Goal: Transaction & Acquisition: Purchase product/service

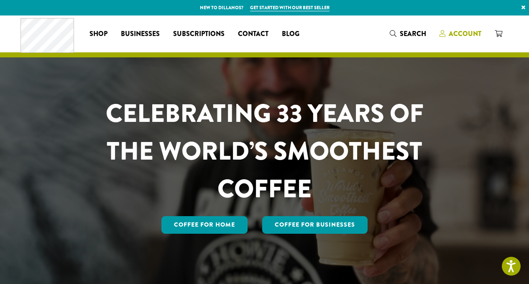
click at [458, 33] on span "Account" at bounding box center [465, 34] width 33 height 10
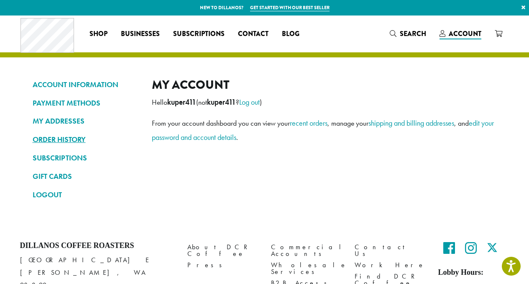
click at [67, 141] on link "ORDER HISTORY" at bounding box center [86, 139] width 107 height 14
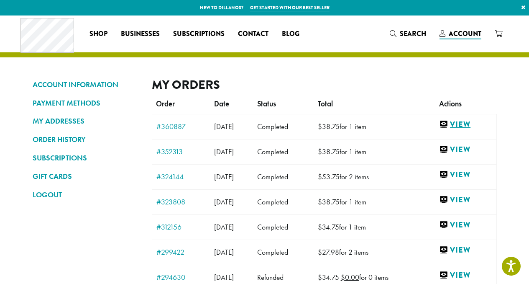
click at [473, 122] on link "View" at bounding box center [465, 124] width 53 height 10
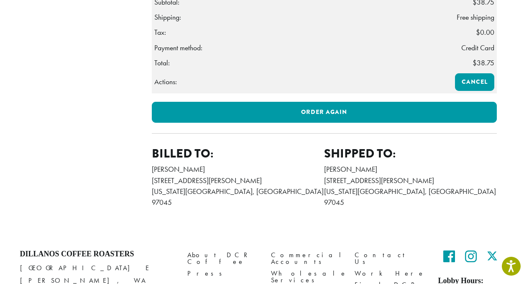
scroll to position [313, 0]
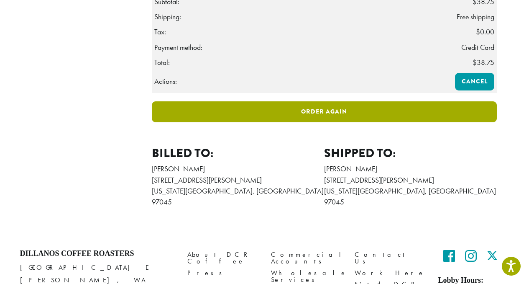
click at [302, 122] on link "Order again" at bounding box center [324, 111] width 345 height 21
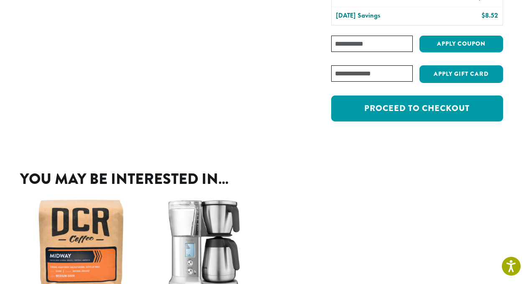
scroll to position [172, 0]
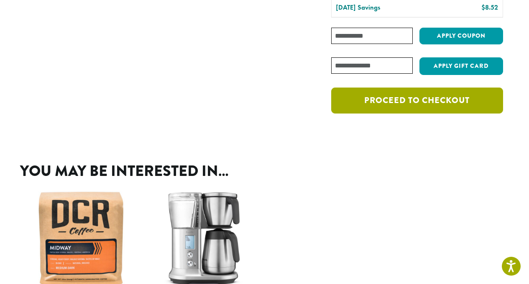
click at [425, 101] on link "Proceed to checkout" at bounding box center [417, 100] width 172 height 26
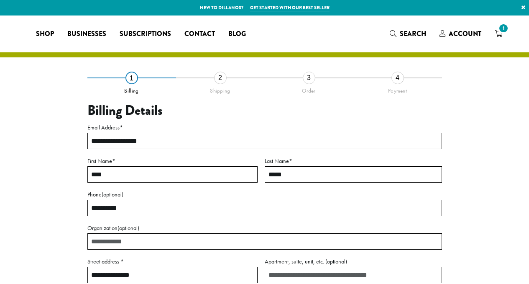
select select "**"
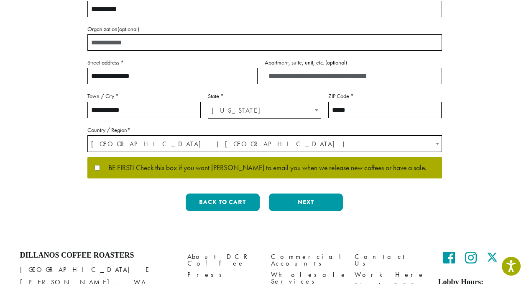
scroll to position [200, 0]
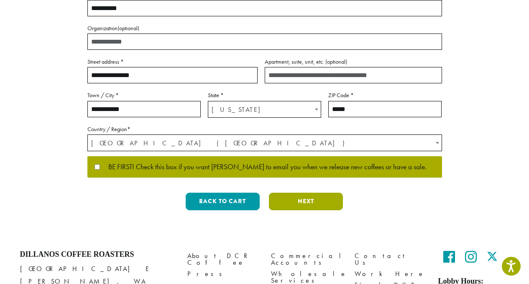
click at [337, 200] on button "Next" at bounding box center [306, 202] width 74 height 18
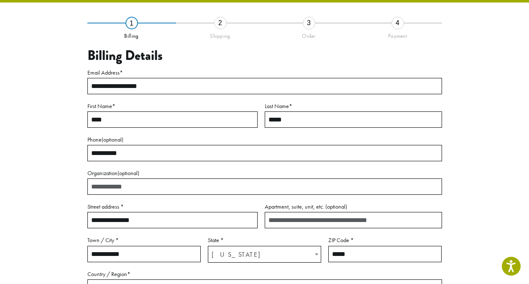
scroll to position [48, 0]
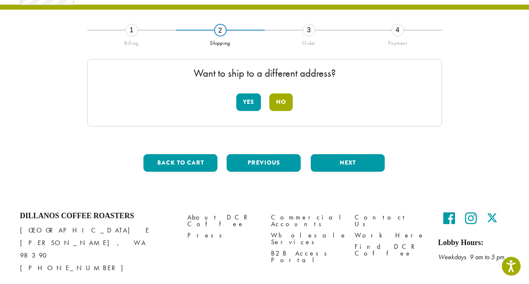
click at [283, 103] on button "No" at bounding box center [281, 102] width 23 height 18
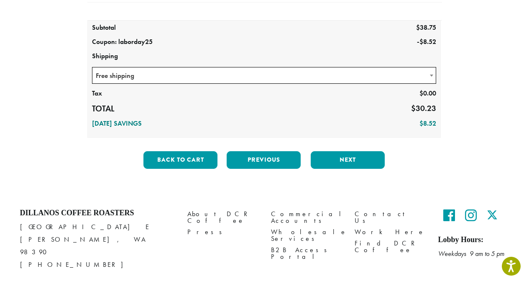
scroll to position [165, 0]
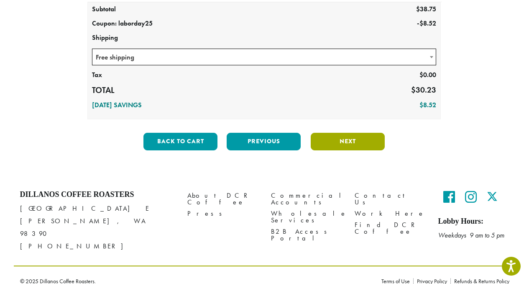
click at [358, 143] on button "Next" at bounding box center [348, 142] width 74 height 18
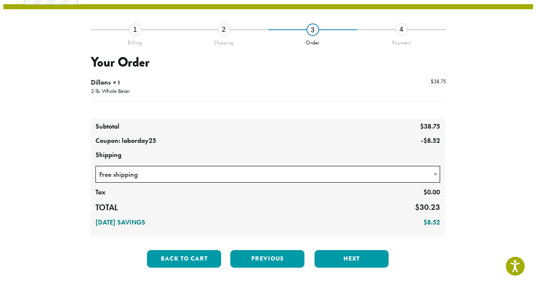
scroll to position [48, 0]
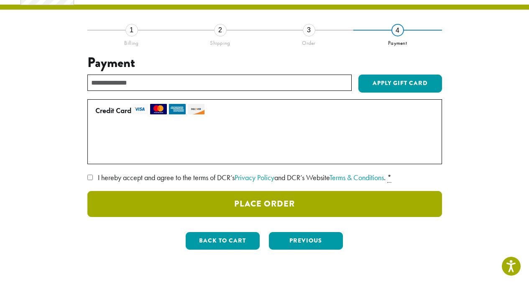
click at [331, 197] on button "Place Order" at bounding box center [264, 204] width 355 height 26
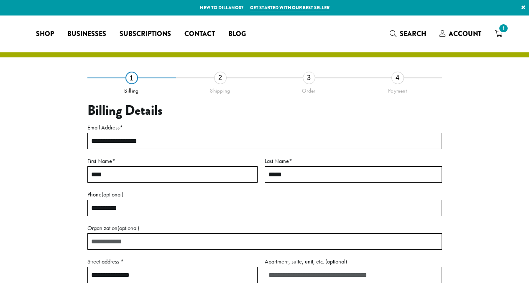
select select "**"
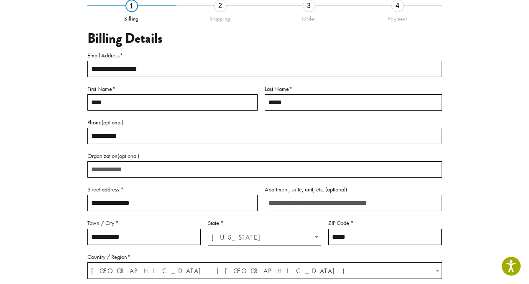
scroll to position [59, 0]
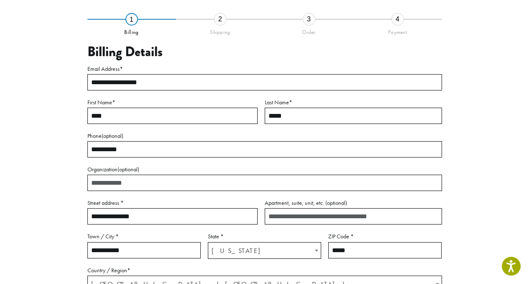
drag, startPoint x: 534, startPoint y: 132, endPoint x: 461, endPoint y: 49, distance: 111.2
click at [461, 49] on div "**********" at bounding box center [264, 188] width 477 height 339
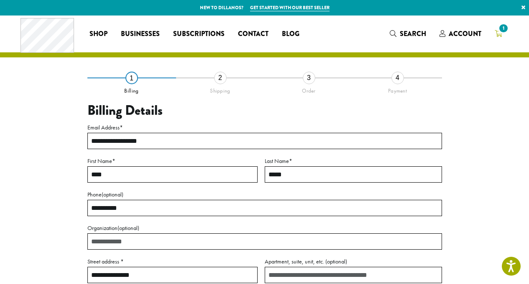
click at [498, 34] on icon "1" at bounding box center [499, 33] width 8 height 7
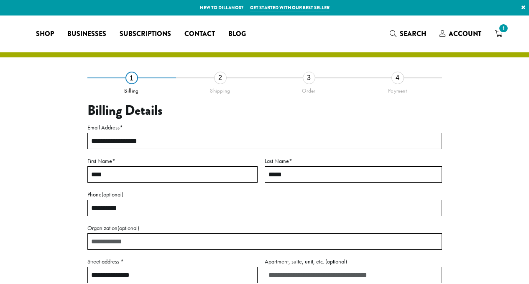
select select "**"
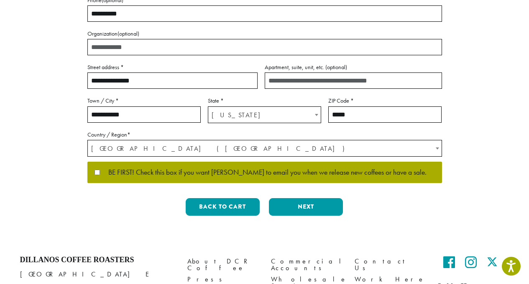
scroll to position [260, 0]
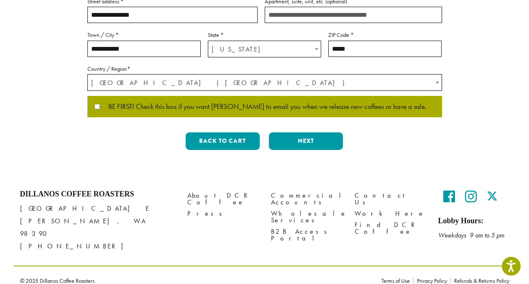
click at [270, 80] on span "United States (US)" at bounding box center [265, 83] width 354 height 16
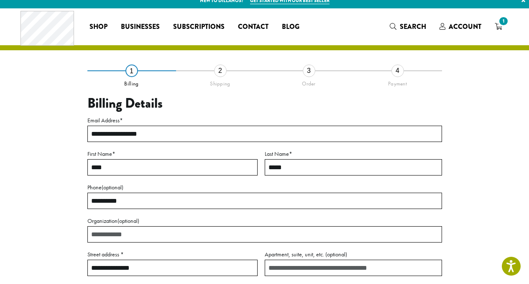
scroll to position [0, 0]
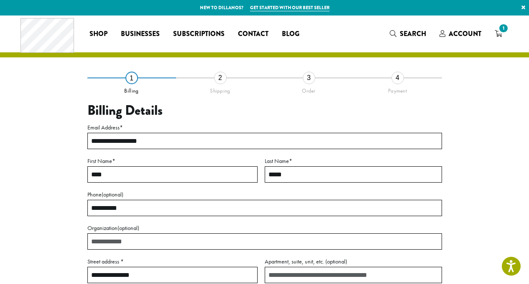
click at [524, 7] on link "×" at bounding box center [523, 7] width 11 height 15
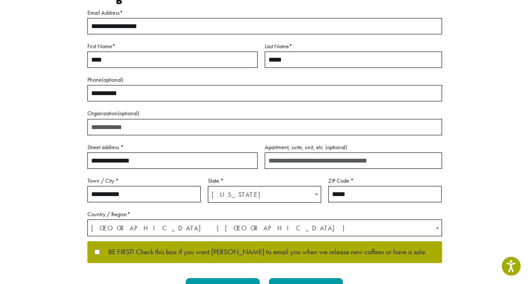
scroll to position [106, 0]
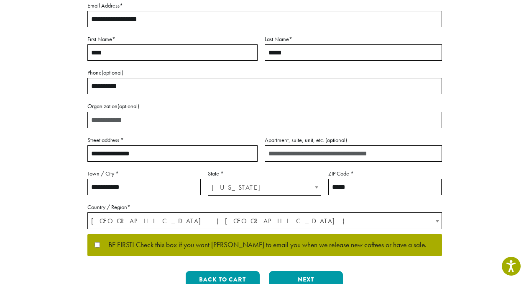
click at [239, 124] on input "Organization (optional)" at bounding box center [264, 120] width 355 height 16
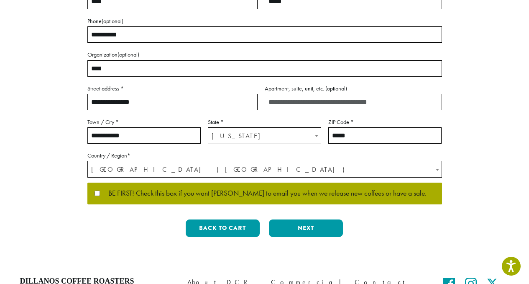
scroll to position [189, 0]
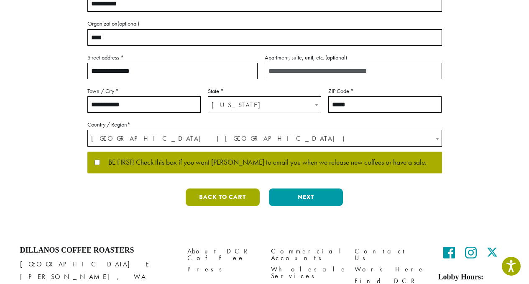
type input "****"
click at [225, 198] on button "Back to cart" at bounding box center [223, 197] width 74 height 18
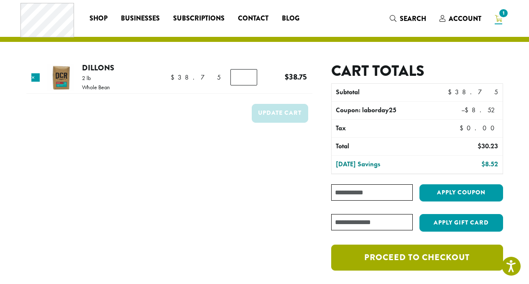
click at [363, 261] on link "Proceed to checkout" at bounding box center [417, 257] width 172 height 26
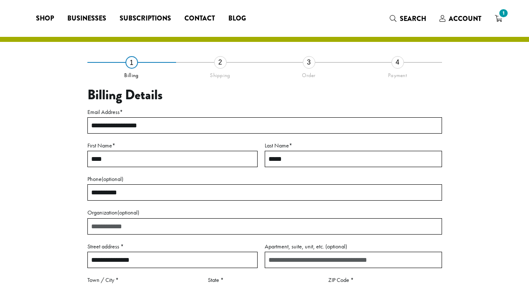
select select "**"
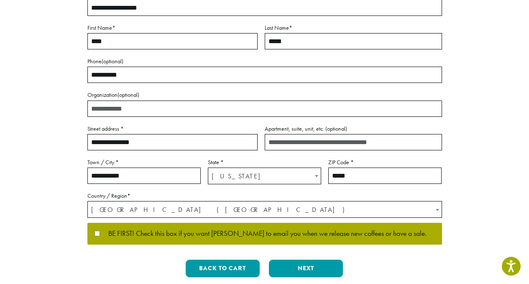
scroll to position [120, 0]
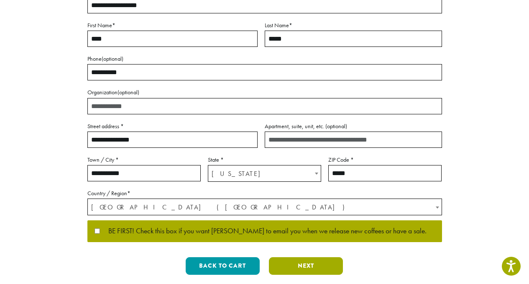
click at [289, 267] on button "Next" at bounding box center [306, 266] width 74 height 18
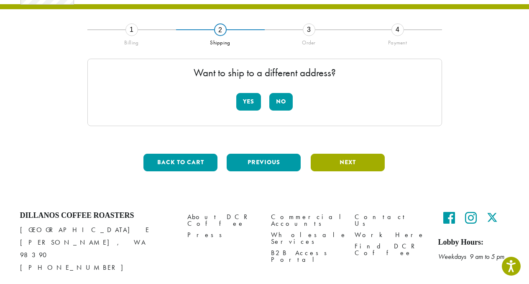
scroll to position [0, 0]
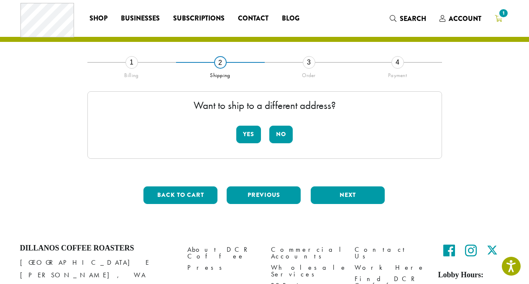
click at [500, 16] on span "1" at bounding box center [503, 13] width 11 height 11
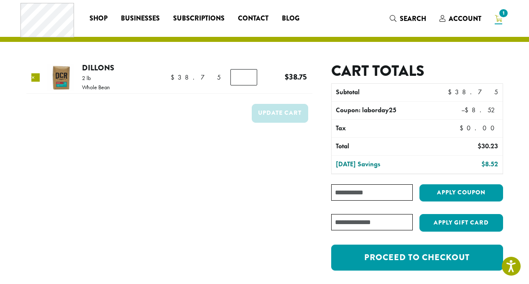
click at [39, 77] on link "×" at bounding box center [35, 77] width 8 height 8
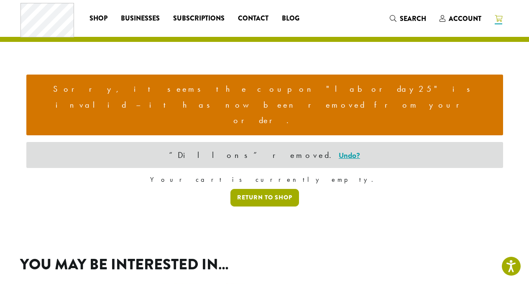
click at [268, 189] on link "Return to shop" at bounding box center [265, 198] width 69 height 18
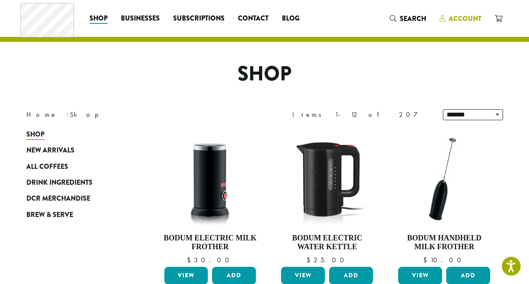
click at [460, 19] on span "Account" at bounding box center [465, 19] width 33 height 10
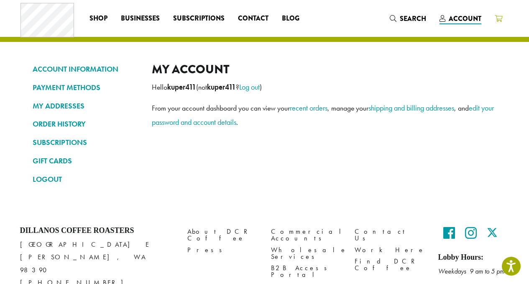
click at [501, 19] on icon at bounding box center [499, 18] width 8 height 7
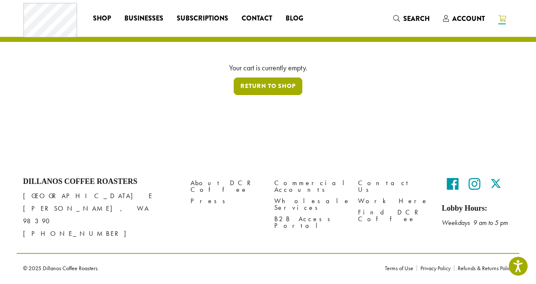
click at [274, 89] on link "Return to shop" at bounding box center [268, 86] width 69 height 18
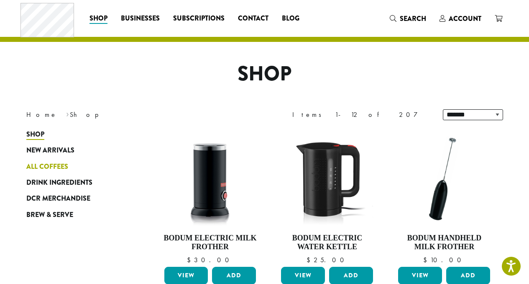
click at [54, 165] on span "All Coffees" at bounding box center [47, 167] width 42 height 10
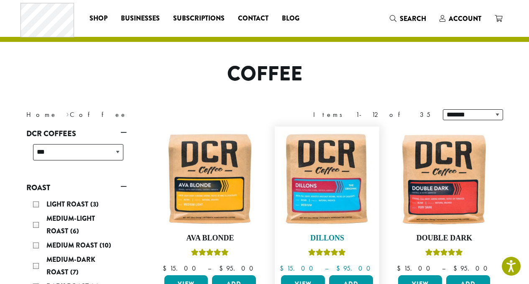
click at [345, 202] on img at bounding box center [327, 179] width 96 height 96
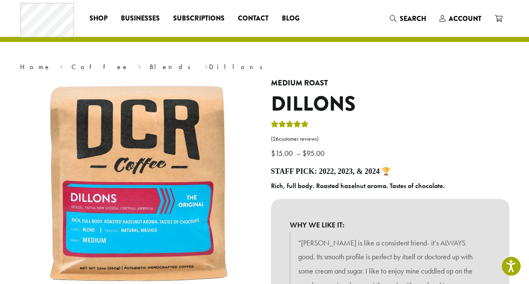
click at [218, 67] on nav "Home › Coffee › Blends › Dillons" at bounding box center [265, 67] width 490 height 10
click at [405, 18] on span "Search" at bounding box center [413, 19] width 26 height 10
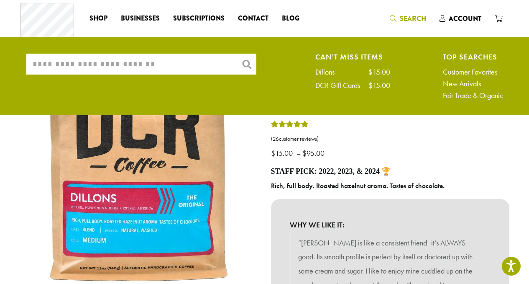
click at [200, 62] on input "What are you searching for?" at bounding box center [141, 64] width 230 height 21
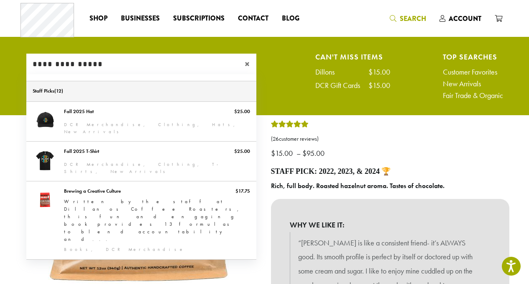
type input "**********"
click at [158, 94] on link "Staff Picks" at bounding box center [141, 91] width 230 height 20
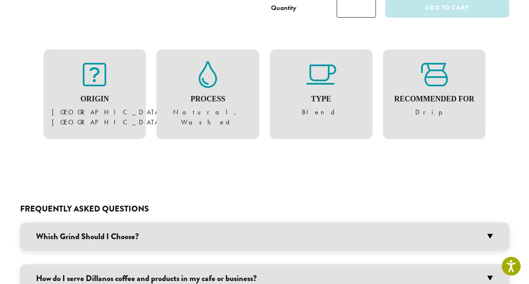
scroll to position [561, 0]
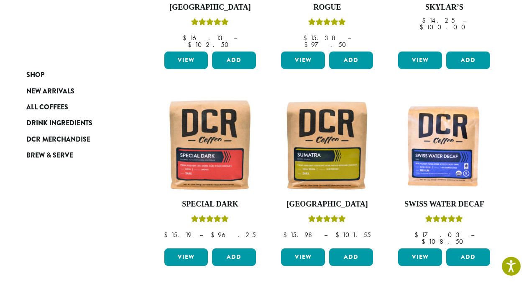
scroll to position [622, 0]
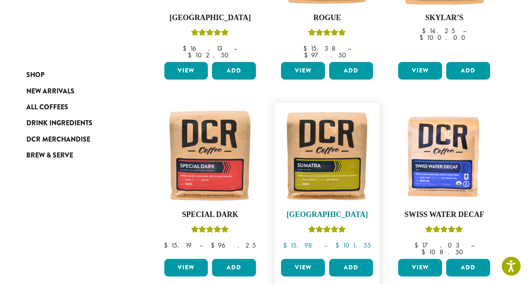
click at [347, 152] on img at bounding box center [327, 155] width 96 height 96
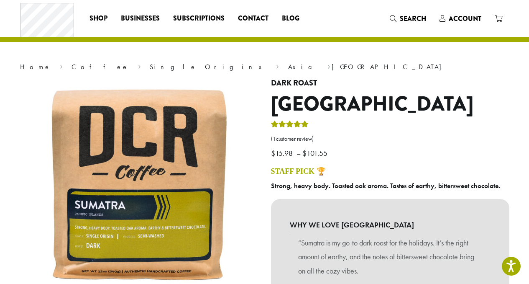
click at [293, 170] on link "STAFF PICK 🏆" at bounding box center [298, 171] width 55 height 8
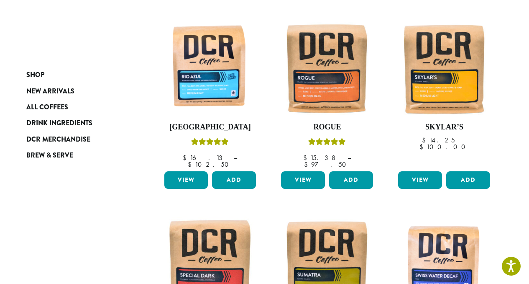
scroll to position [277, 0]
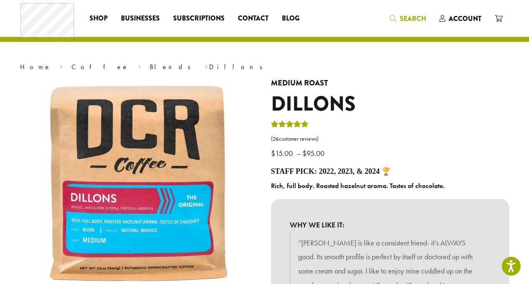
click at [398, 16] on span "Search" at bounding box center [408, 19] width 36 height 10
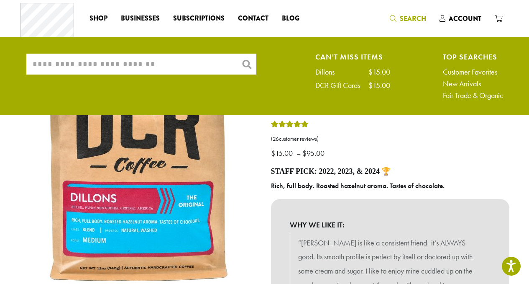
click at [214, 67] on input "What are you searching for?" at bounding box center [141, 64] width 230 height 21
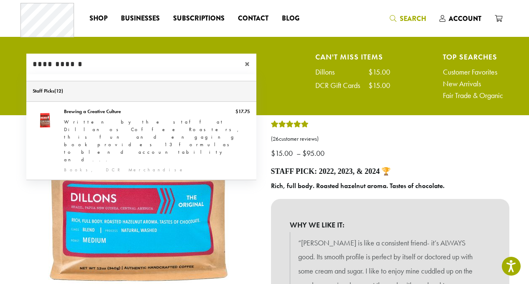
type input "**********"
click at [213, 90] on link "Staff Picks" at bounding box center [141, 91] width 230 height 20
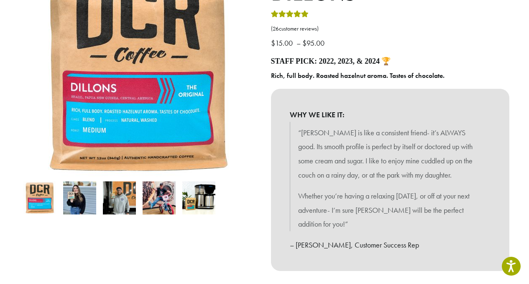
scroll to position [118, 0]
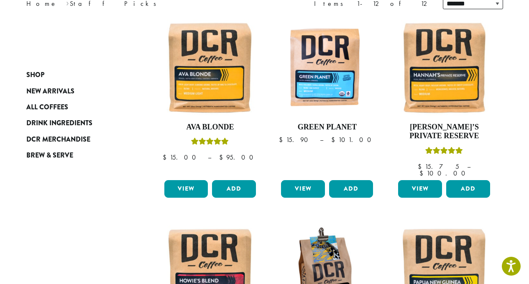
scroll to position [113, 0]
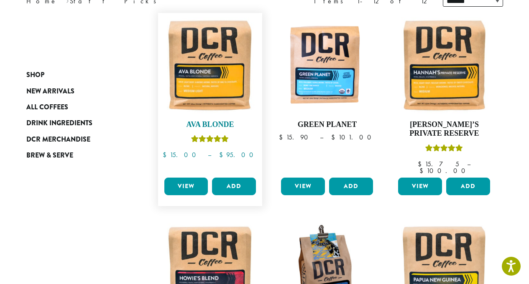
click at [224, 72] on img at bounding box center [210, 65] width 96 height 96
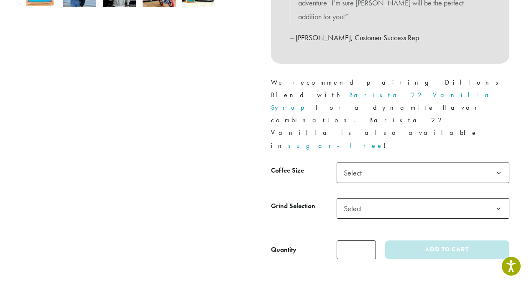
scroll to position [332, 0]
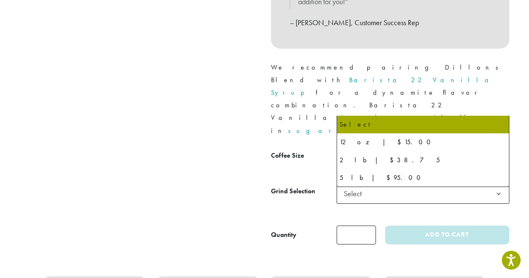
click at [498, 148] on b at bounding box center [499, 158] width 21 height 21
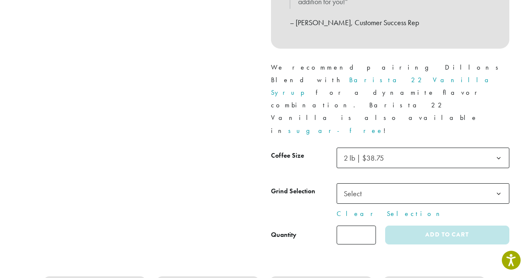
click at [500, 183] on b at bounding box center [499, 193] width 21 height 21
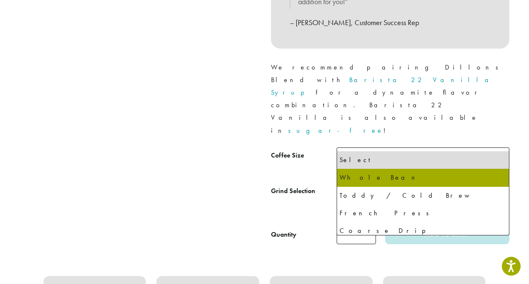
select select "**********"
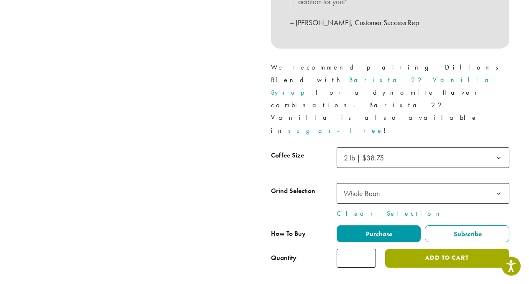
click at [442, 249] on button "Add to cart" at bounding box center [447, 258] width 124 height 19
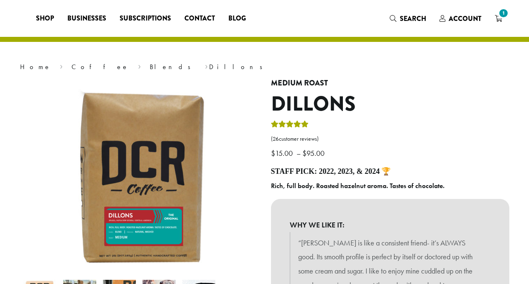
select select "**********"
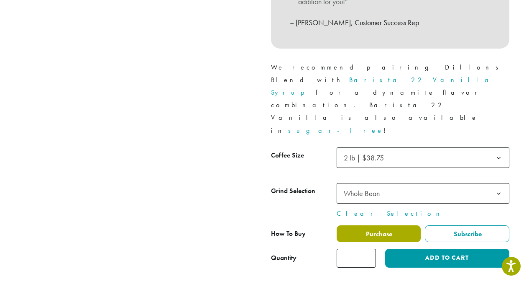
click at [383, 229] on span "Purchase" at bounding box center [379, 233] width 28 height 9
click at [354, 225] on label "Purchase" at bounding box center [379, 233] width 85 height 17
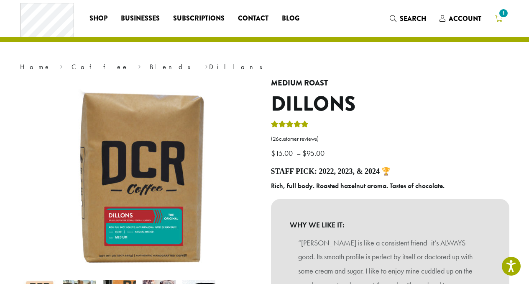
click at [504, 12] on span "1" at bounding box center [503, 13] width 11 height 11
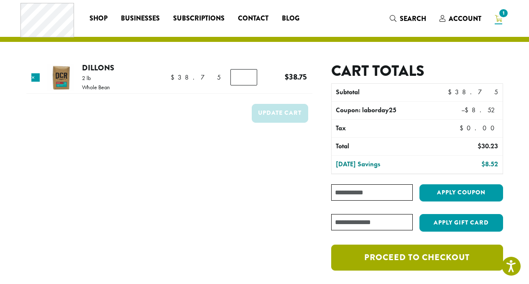
click at [396, 256] on link "Proceed to checkout" at bounding box center [417, 257] width 172 height 26
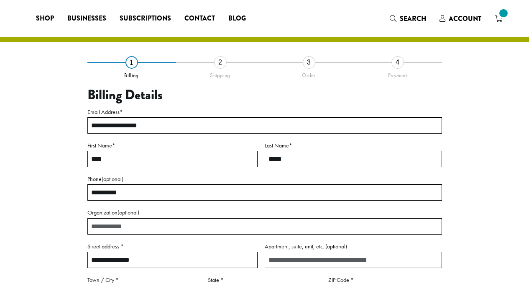
select select "**"
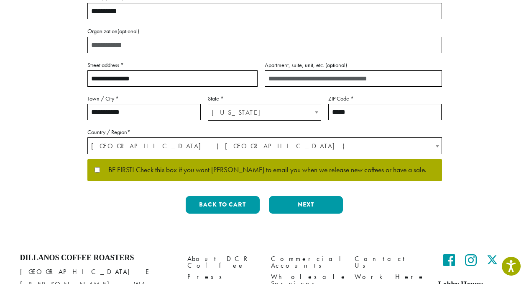
scroll to position [188, 0]
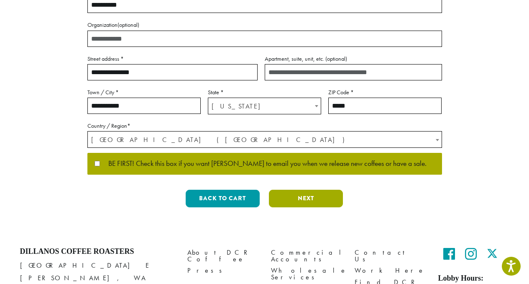
click at [309, 196] on button "Next" at bounding box center [306, 199] width 74 height 18
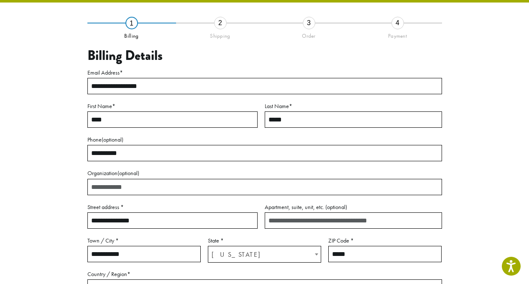
scroll to position [33, 0]
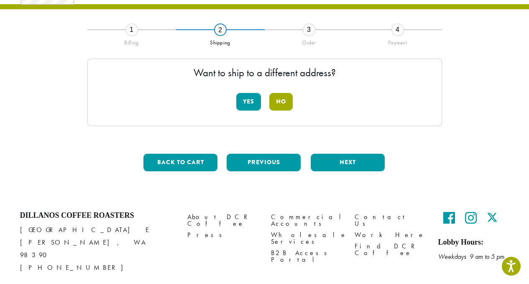
click at [281, 105] on button "No" at bounding box center [281, 102] width 23 height 18
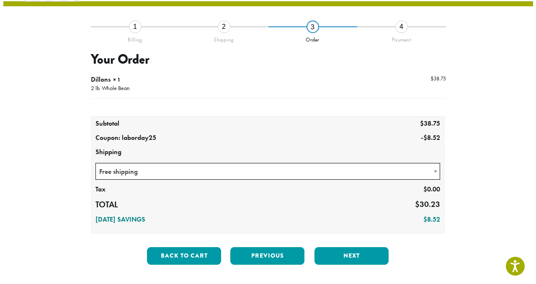
scroll to position [35, 0]
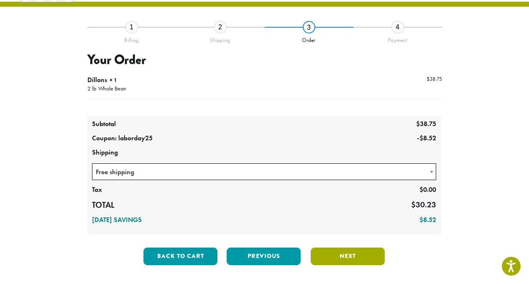
click at [346, 260] on button "Next" at bounding box center [348, 256] width 74 height 18
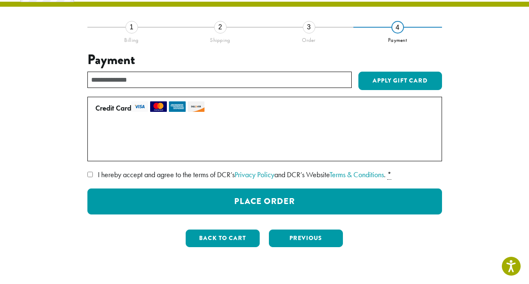
click at [346, 260] on div "**********" at bounding box center [265, 119] width 502 height 309
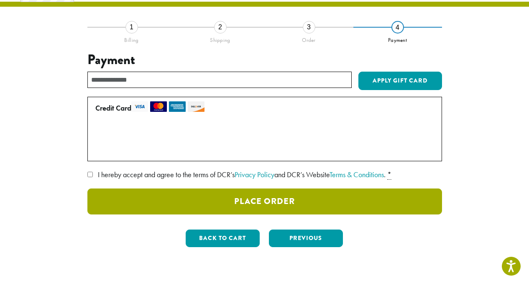
click at [309, 198] on button "Place Order" at bounding box center [264, 201] width 355 height 26
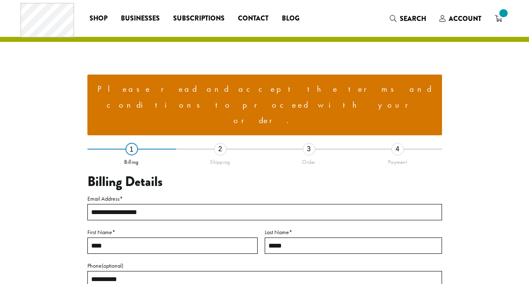
select select "**"
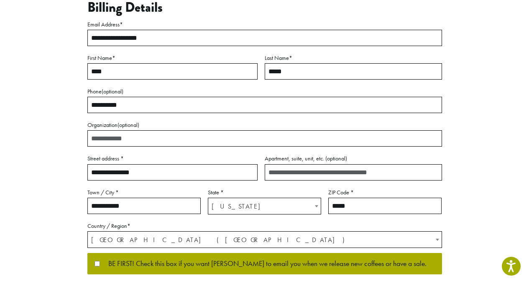
scroll to position [176, 0]
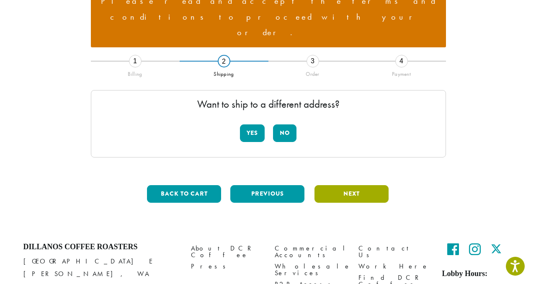
scroll to position [87, 0]
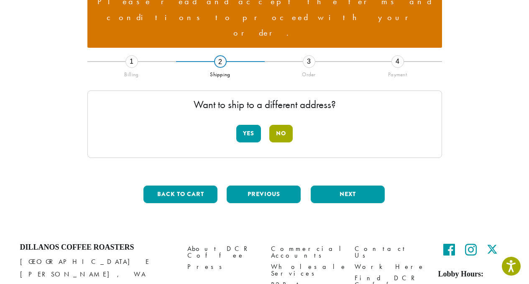
click at [281, 125] on button "No" at bounding box center [281, 134] width 23 height 18
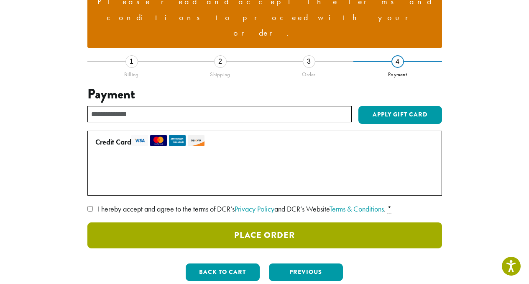
click at [352, 222] on button "Place Order" at bounding box center [264, 235] width 355 height 26
